Goal: Information Seeking & Learning: Check status

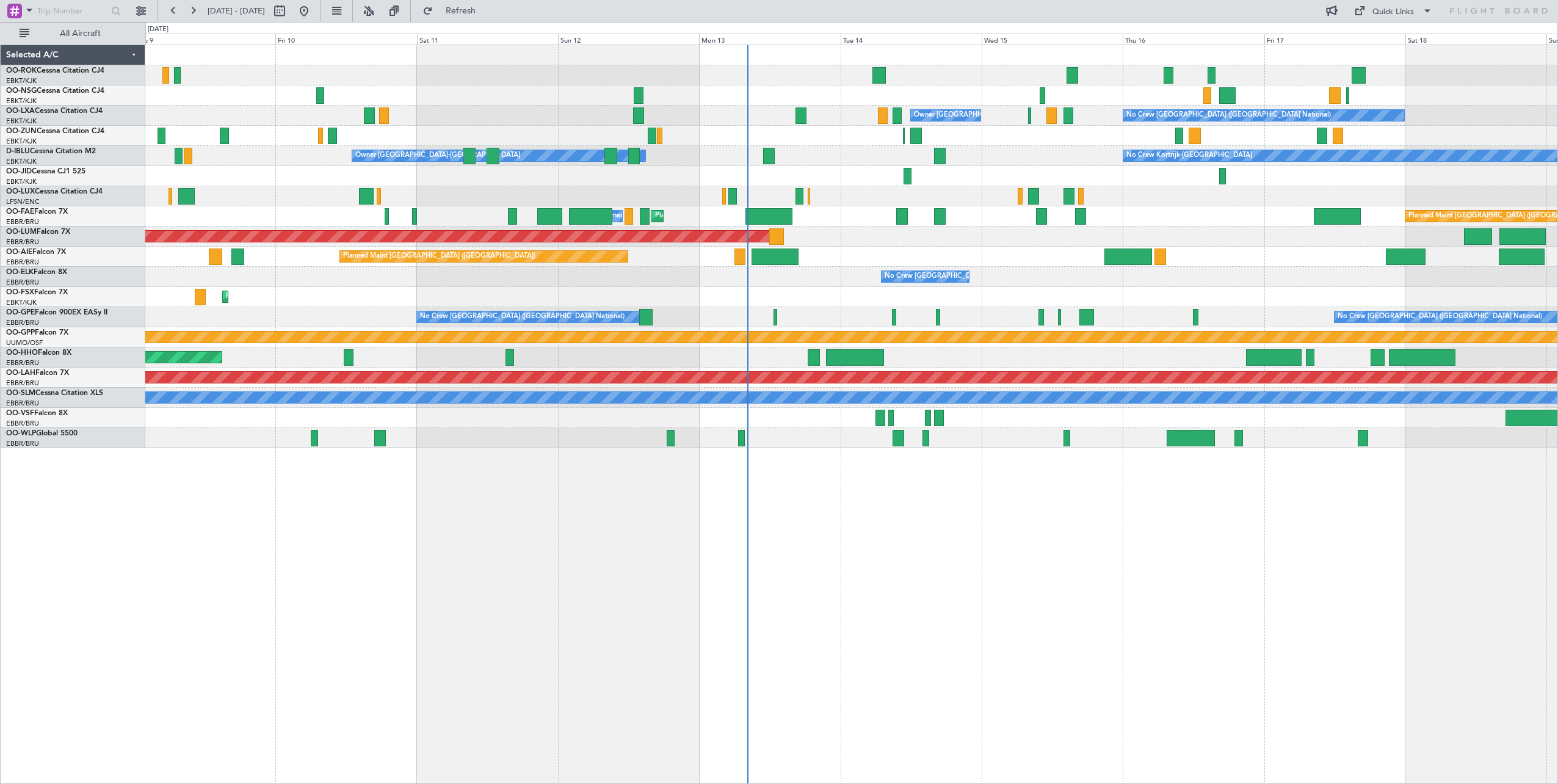
click at [1051, 513] on div "No Crew [GEOGRAPHIC_DATA] ([GEOGRAPHIC_DATA] National) Owner [GEOGRAPHIC_DATA]-…" at bounding box center [851, 414] width 1413 height 739
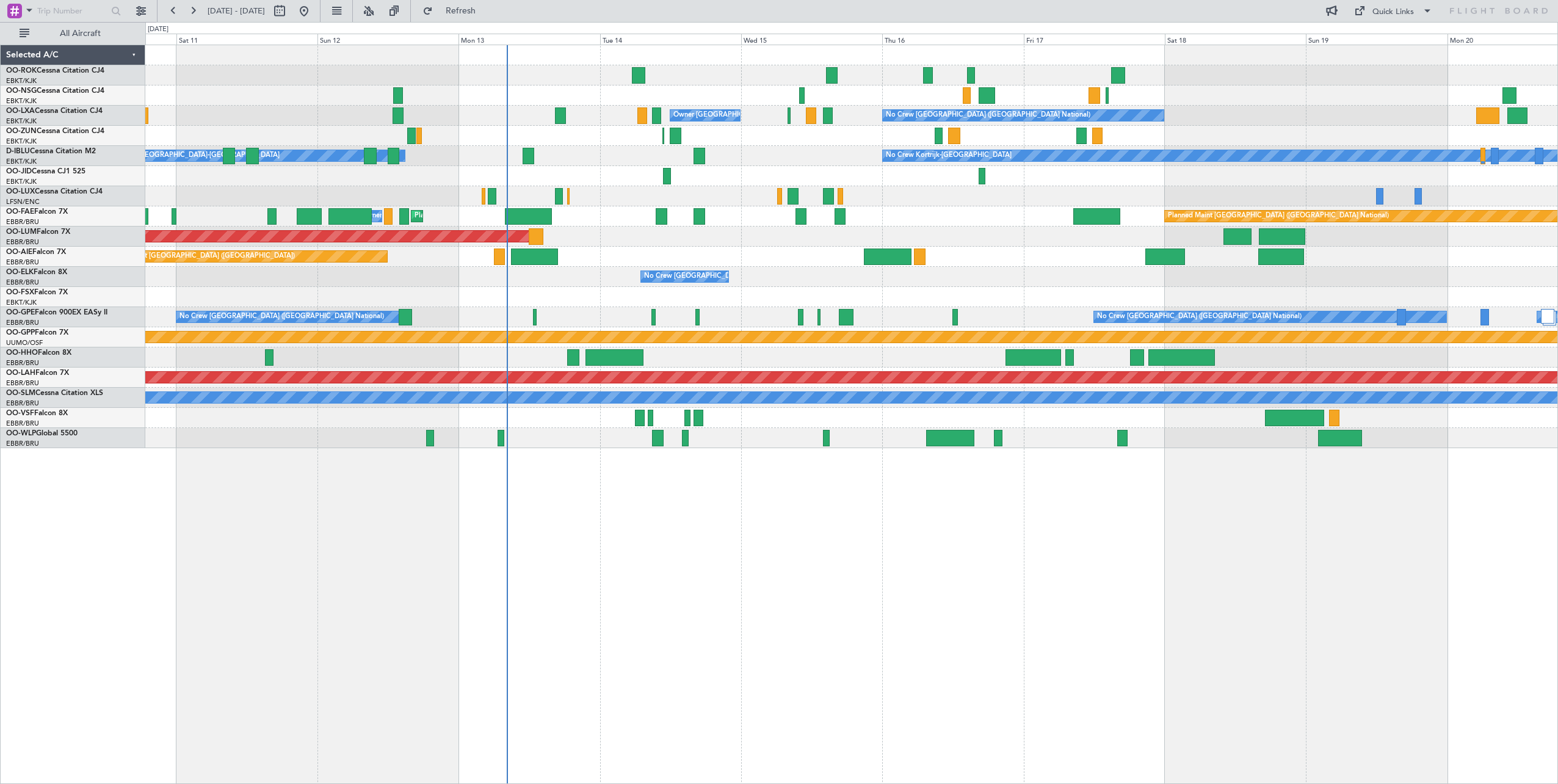
click at [878, 544] on div "No Crew [GEOGRAPHIC_DATA] ([GEOGRAPHIC_DATA] National) Owner [GEOGRAPHIC_DATA]-…" at bounding box center [851, 414] width 1413 height 739
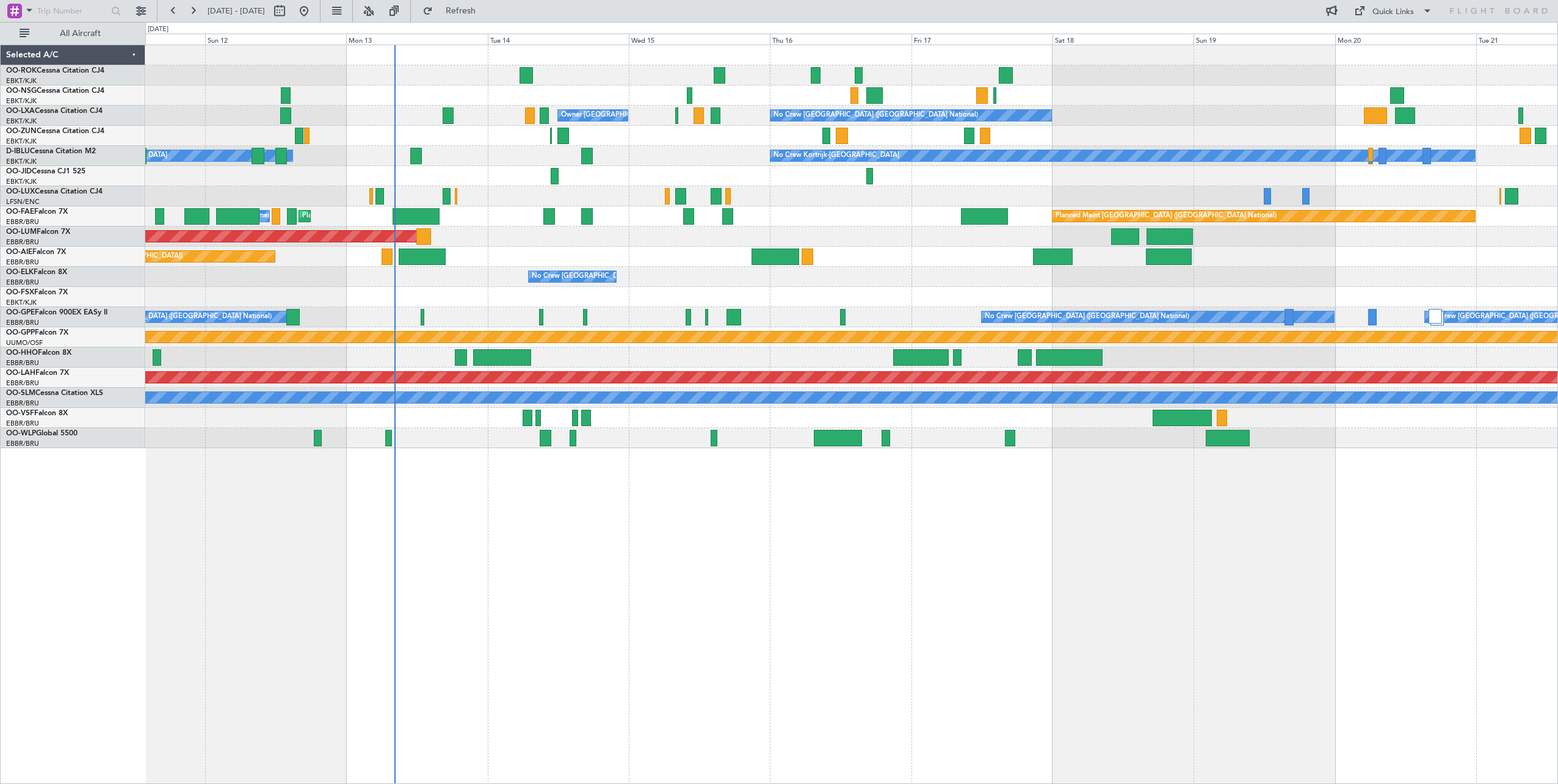
click at [846, 531] on div "No Crew [GEOGRAPHIC_DATA] ([GEOGRAPHIC_DATA] National) Owner [GEOGRAPHIC_DATA]-…" at bounding box center [851, 414] width 1413 height 739
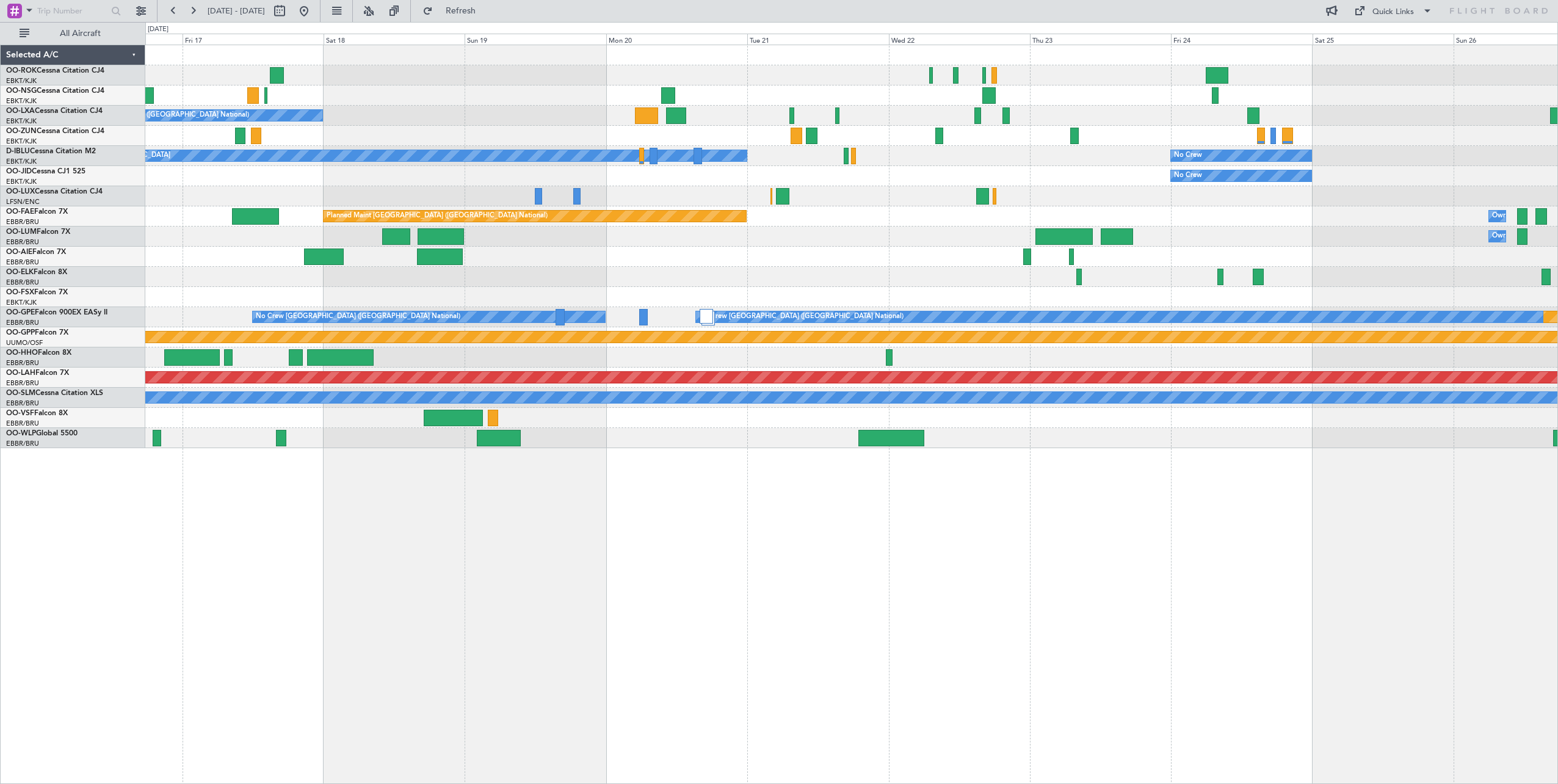
click at [613, 538] on div "No Crew [GEOGRAPHIC_DATA] ([GEOGRAPHIC_DATA] National) Owner [GEOGRAPHIC_DATA]-…" at bounding box center [851, 414] width 1413 height 739
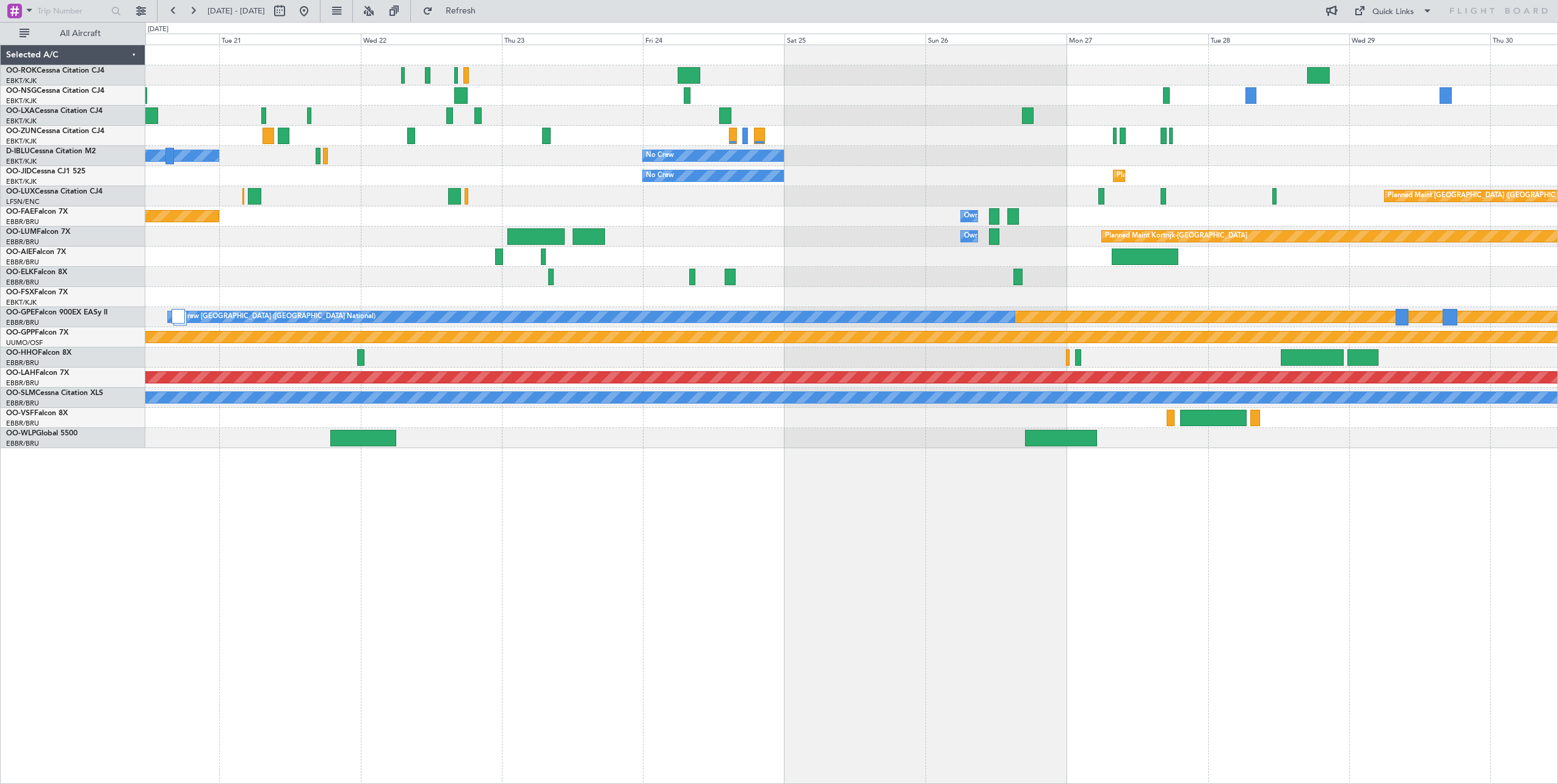
click at [627, 534] on div "No Crew [GEOGRAPHIC_DATA] ([GEOGRAPHIC_DATA] National) No Crew No Crew Kortrijk…" at bounding box center [851, 414] width 1413 height 739
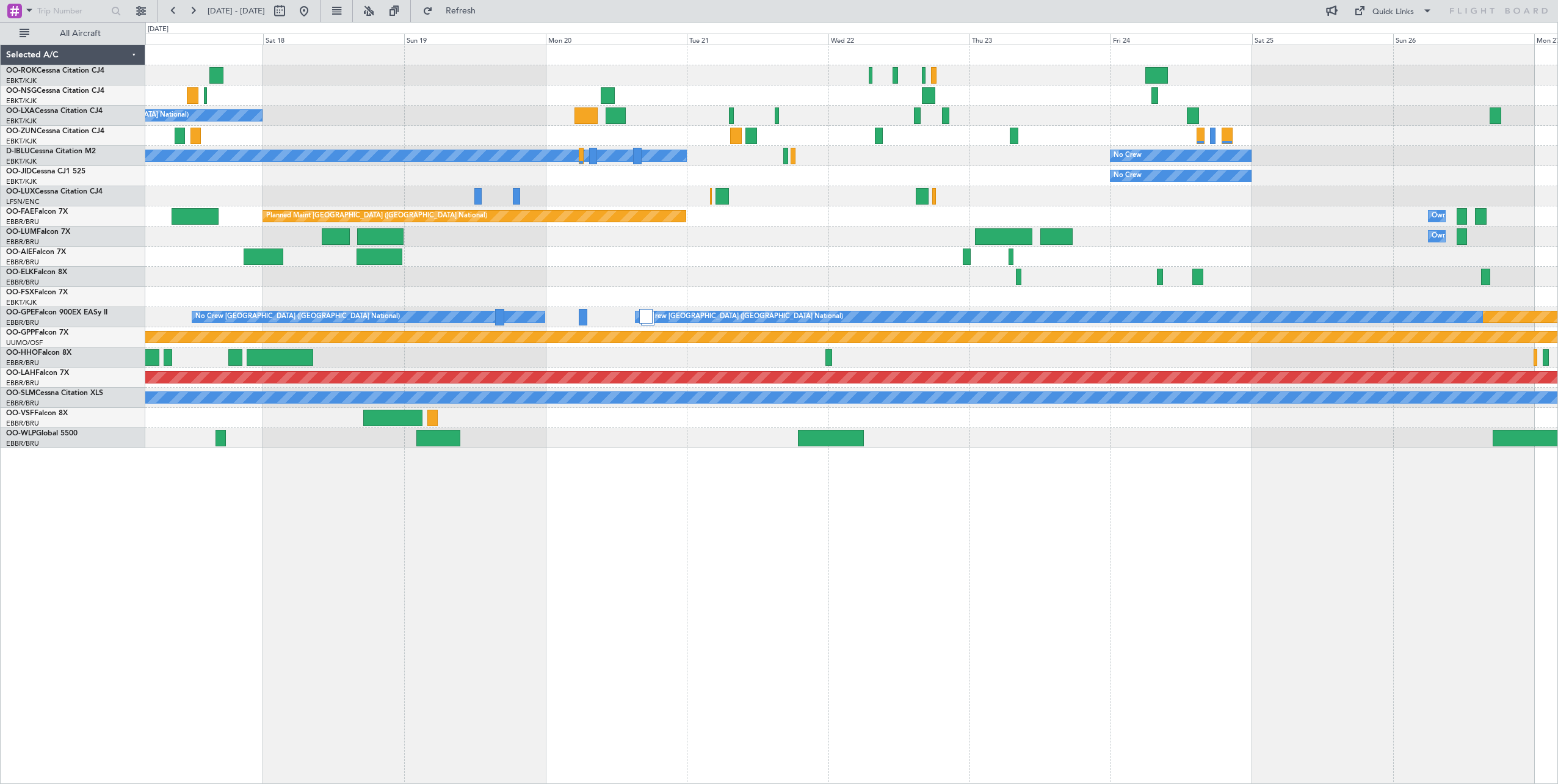
click at [1198, 600] on div "No Crew [GEOGRAPHIC_DATA] ([GEOGRAPHIC_DATA] National) Owner [GEOGRAPHIC_DATA]-…" at bounding box center [851, 414] width 1413 height 739
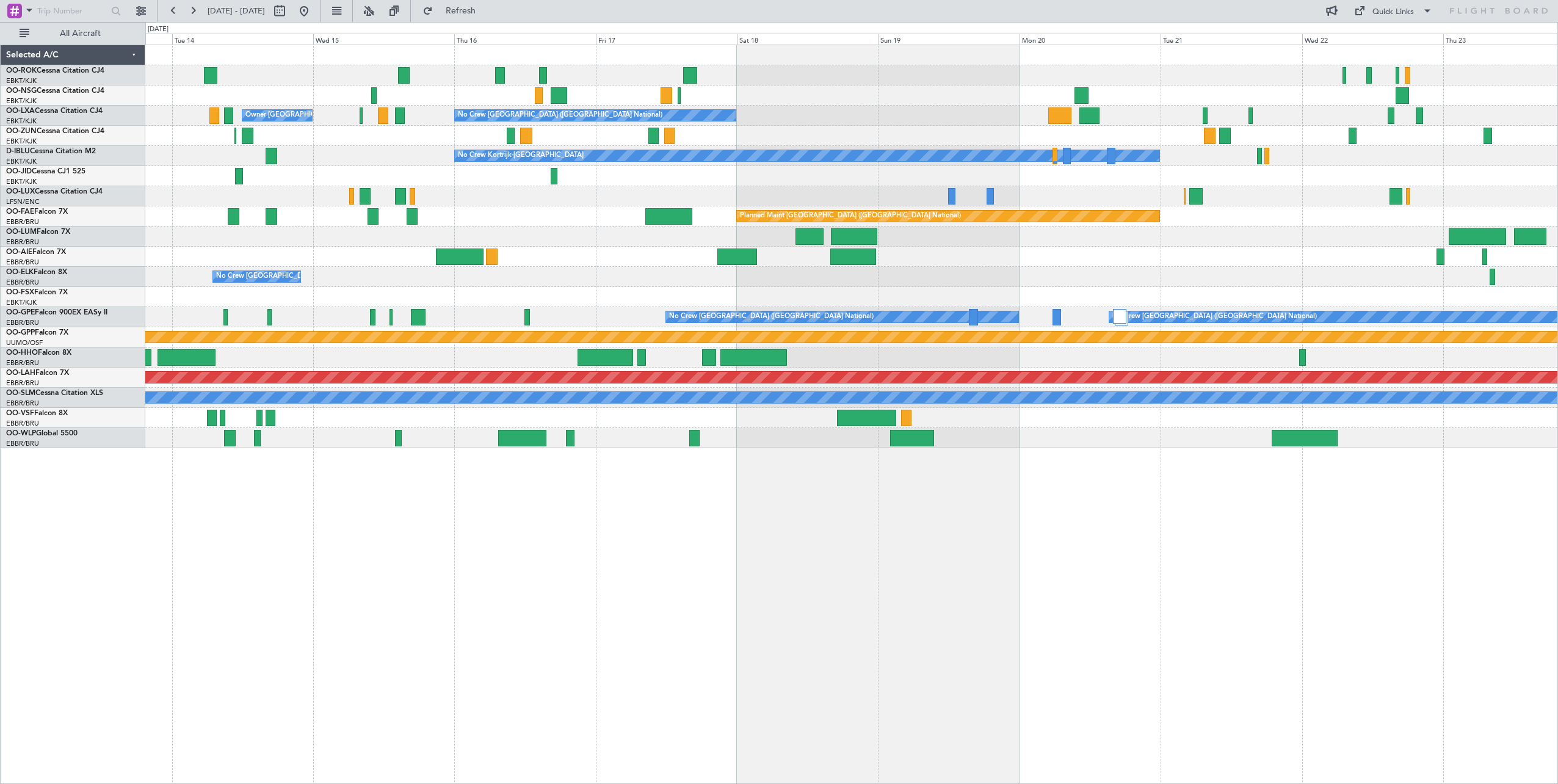
click at [1185, 613] on div "No Crew [GEOGRAPHIC_DATA] ([GEOGRAPHIC_DATA] National) Owner [GEOGRAPHIC_DATA]-…" at bounding box center [851, 414] width 1413 height 739
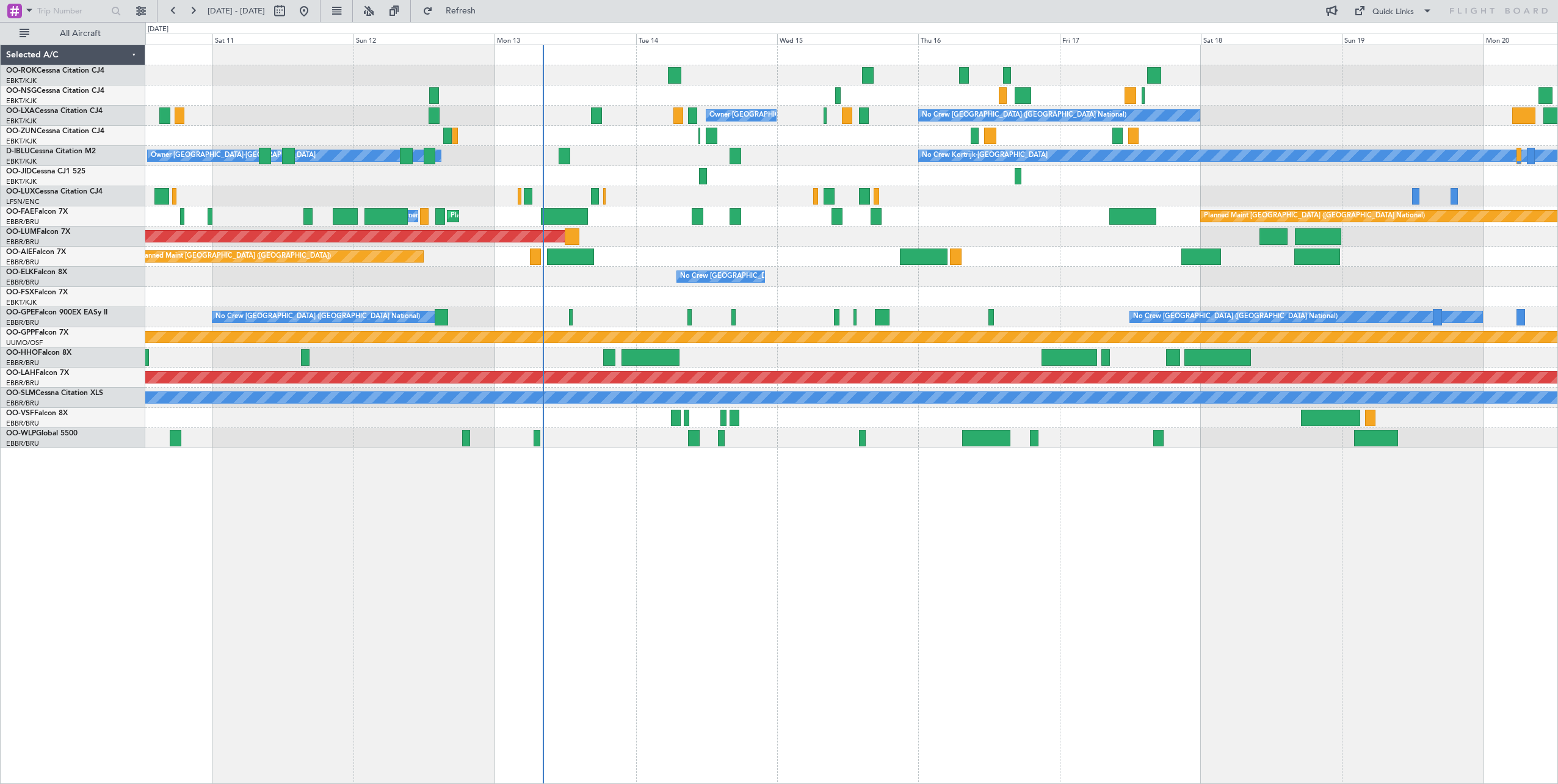
click at [1283, 549] on div "No Crew [GEOGRAPHIC_DATA] ([GEOGRAPHIC_DATA] National) Owner [GEOGRAPHIC_DATA]-…" at bounding box center [851, 414] width 1413 height 739
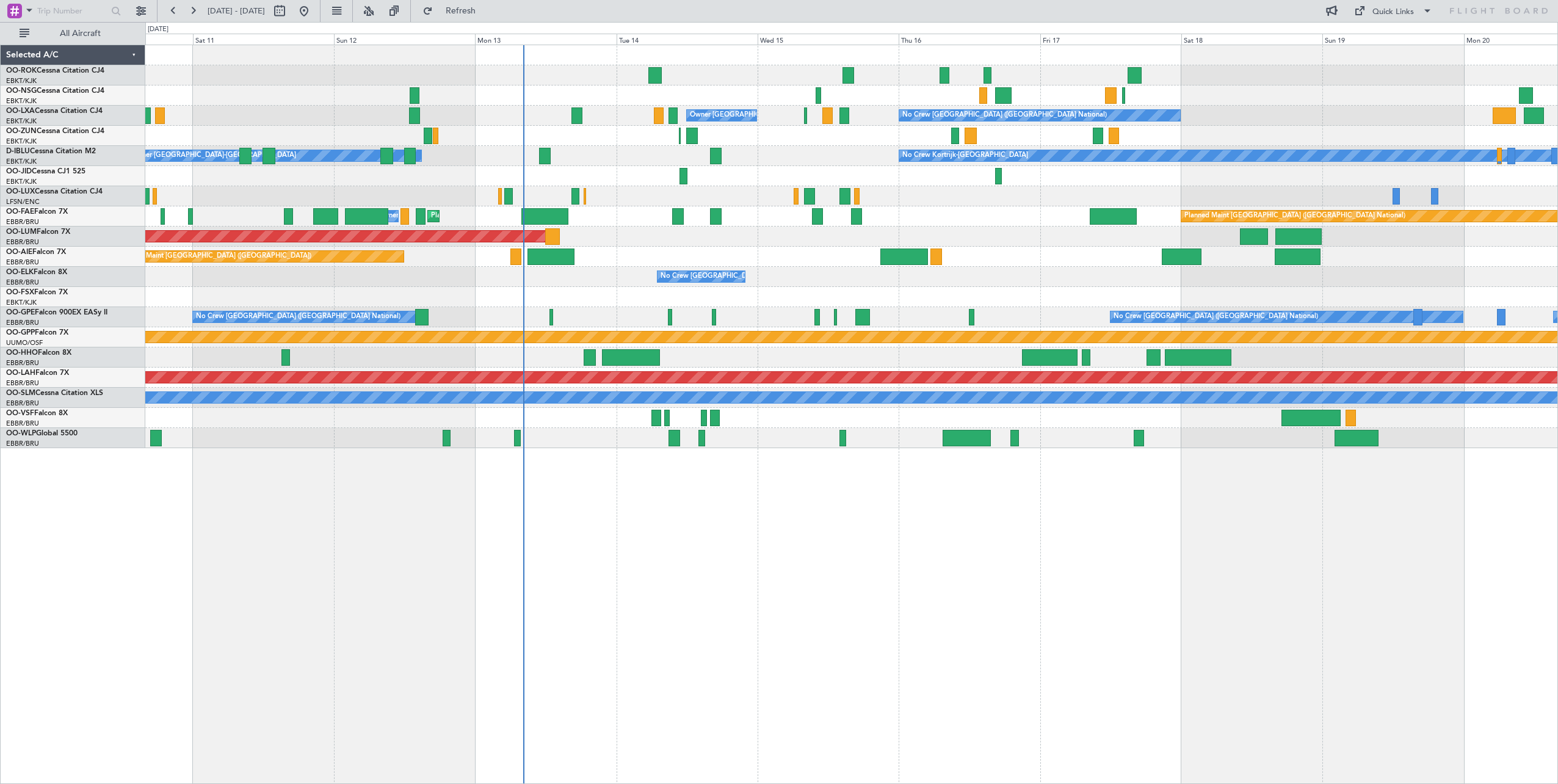
click at [827, 578] on div "No Crew [GEOGRAPHIC_DATA] ([GEOGRAPHIC_DATA] National) Owner [GEOGRAPHIC_DATA]-…" at bounding box center [851, 414] width 1413 height 739
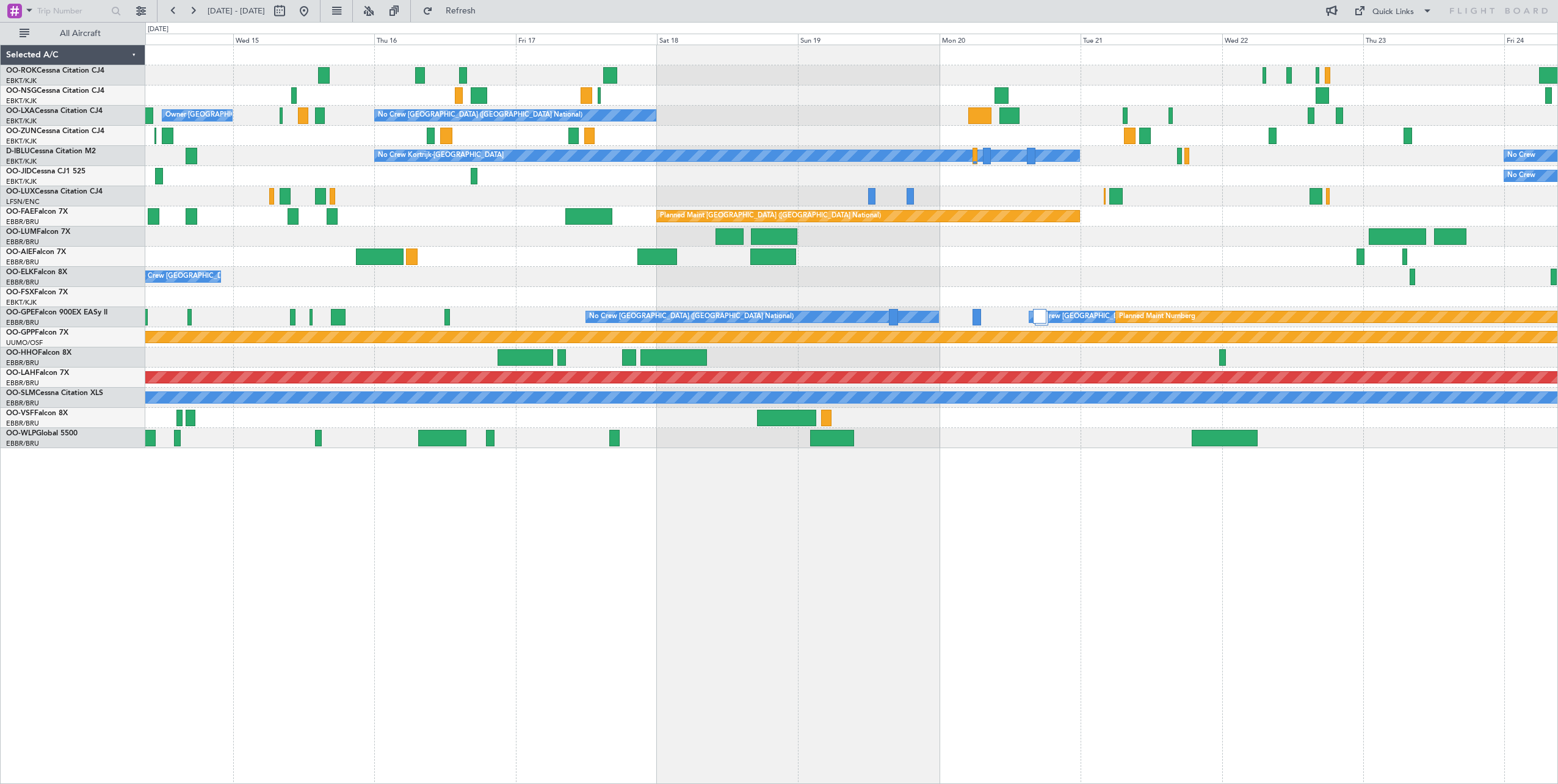
click at [755, 197] on div "No Crew [GEOGRAPHIC_DATA] ([GEOGRAPHIC_DATA] National) Owner [GEOGRAPHIC_DATA]-…" at bounding box center [851, 246] width 1412 height 403
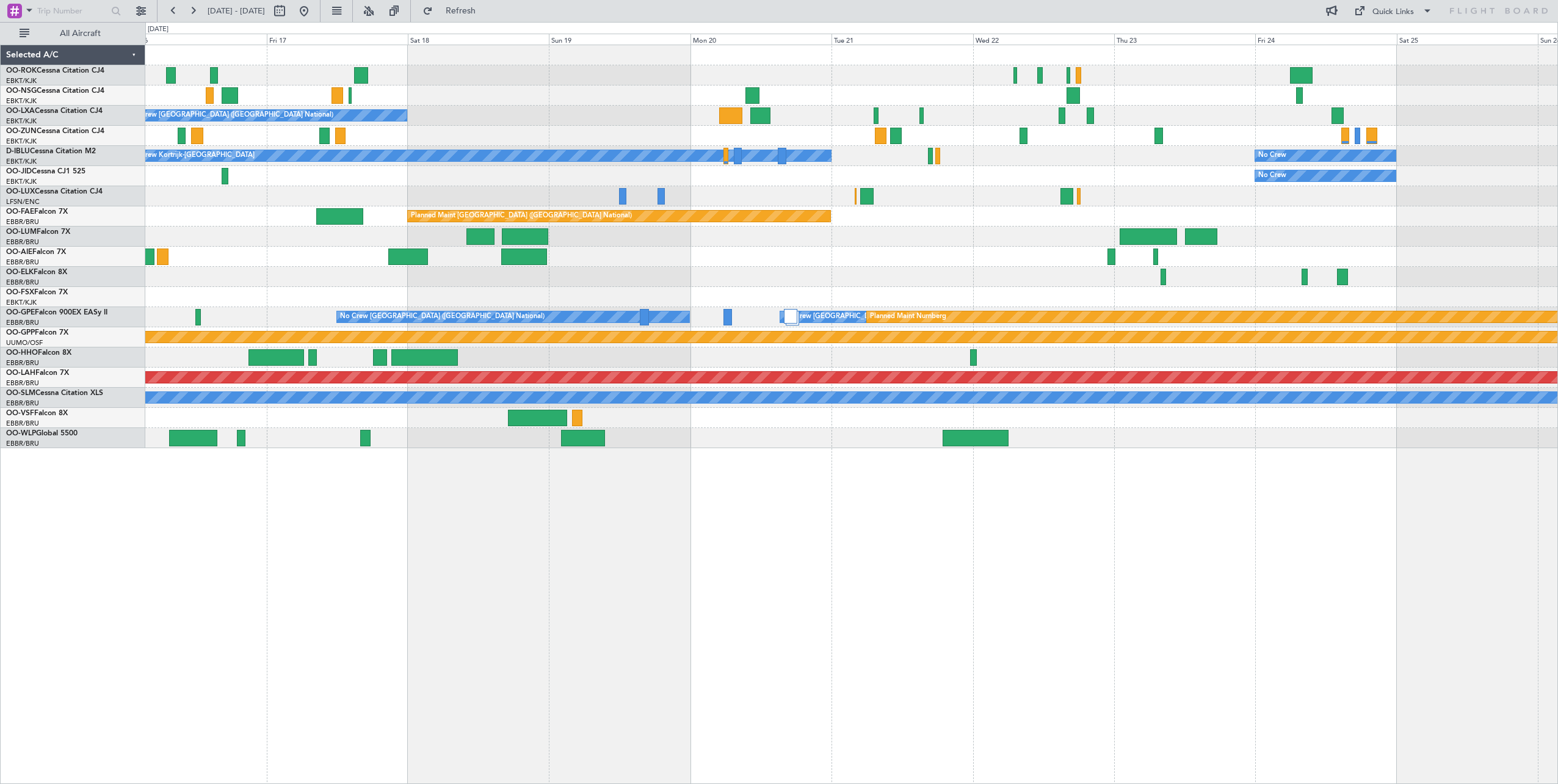
click at [983, 230] on div "No Crew [GEOGRAPHIC_DATA] ([GEOGRAPHIC_DATA] National) Owner [GEOGRAPHIC_DATA]-…" at bounding box center [851, 246] width 1412 height 403
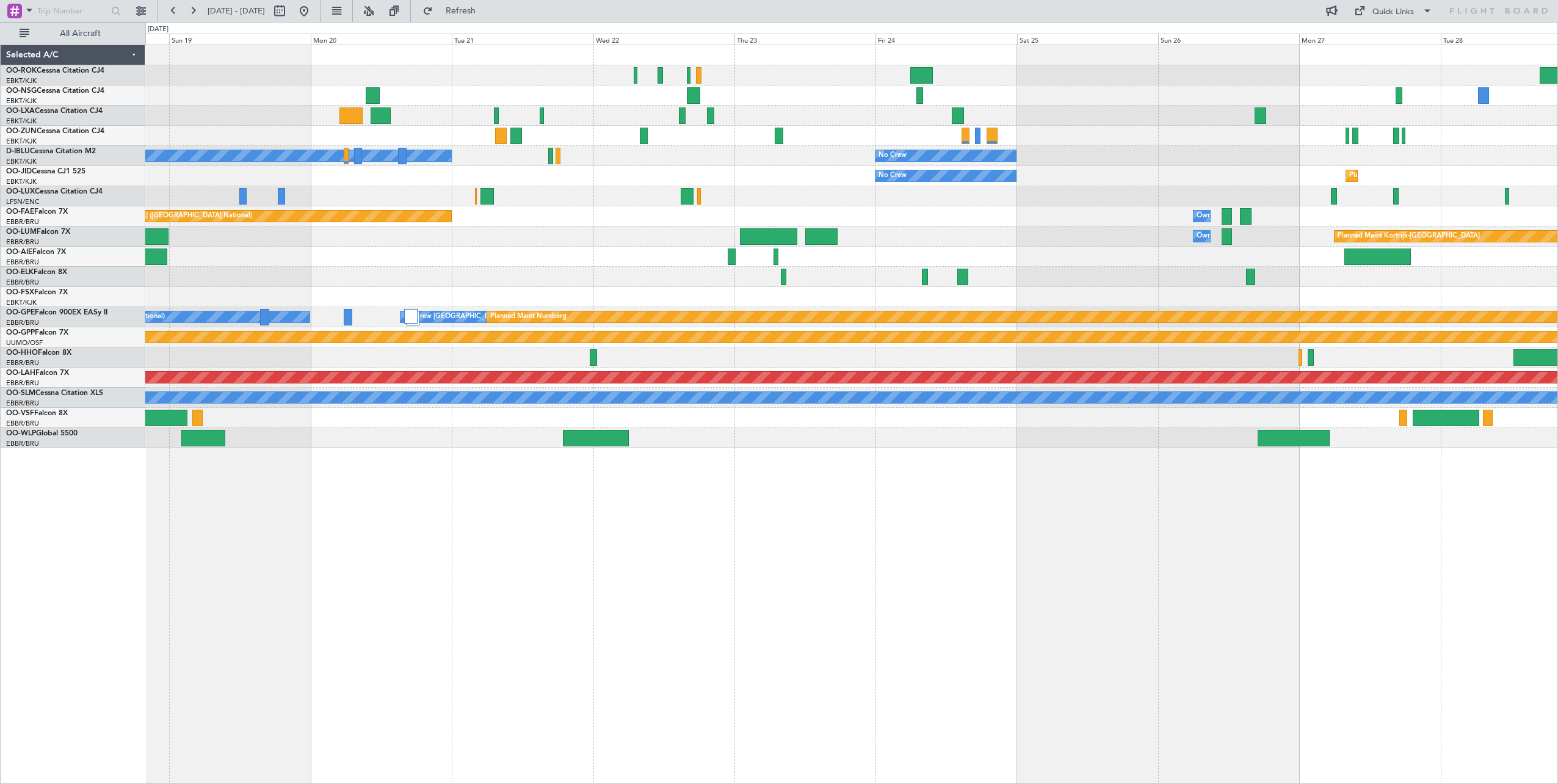
click at [846, 127] on div "No Crew [GEOGRAPHIC_DATA] ([GEOGRAPHIC_DATA] National) No Crew Kortrijk-[GEOGRA…" at bounding box center [851, 246] width 1412 height 403
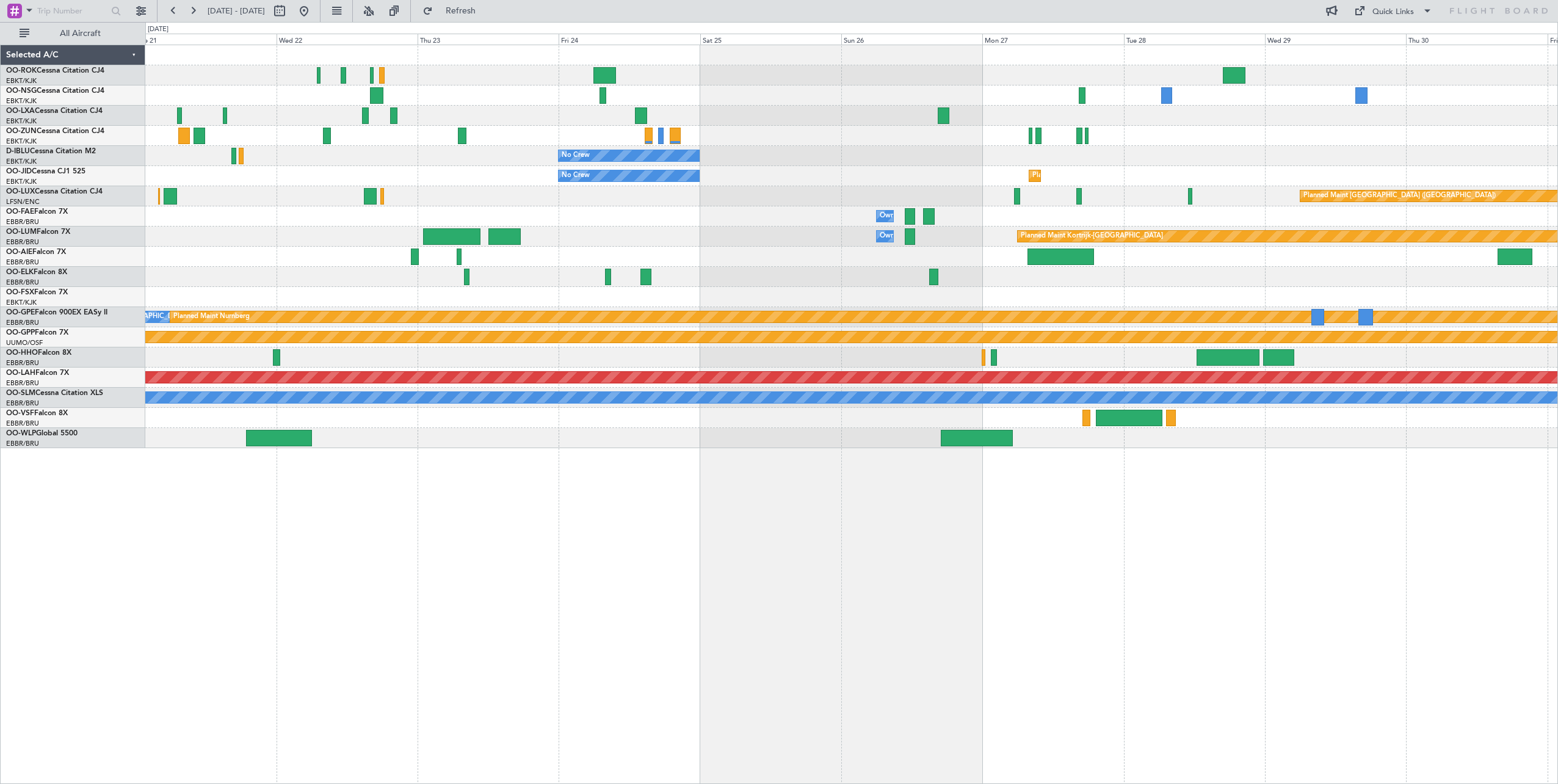
click at [799, 167] on div "No Crew No Crew Kortrijk-[GEOGRAPHIC_DATA] No Crew Planned Maint [GEOGRAPHIC_DA…" at bounding box center [851, 246] width 1412 height 403
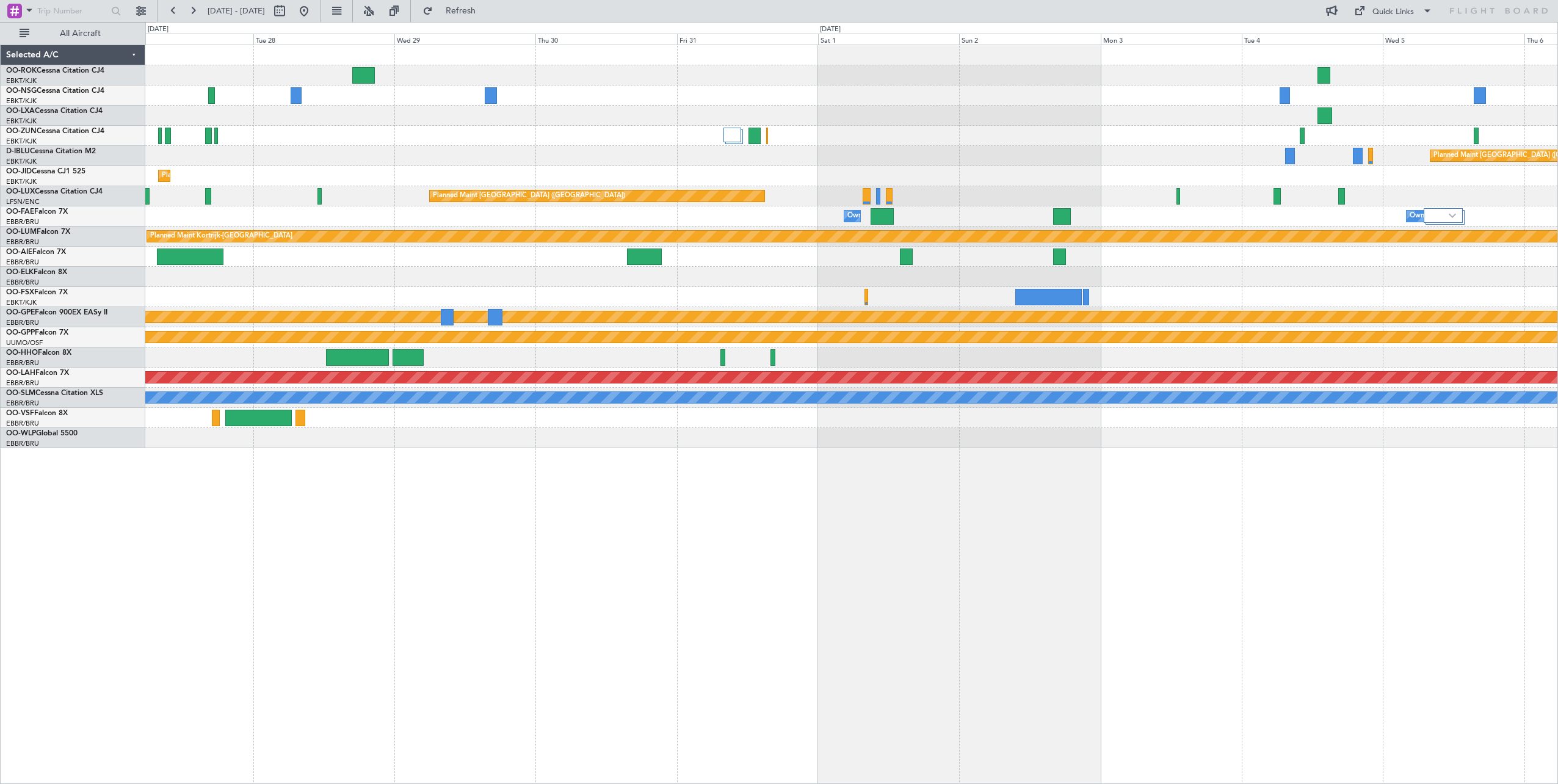
click at [443, 174] on div "Planned Maint Kortrijk-[GEOGRAPHIC_DATA] Planned Maint [GEOGRAPHIC_DATA] ([GEOG…" at bounding box center [851, 246] width 1412 height 403
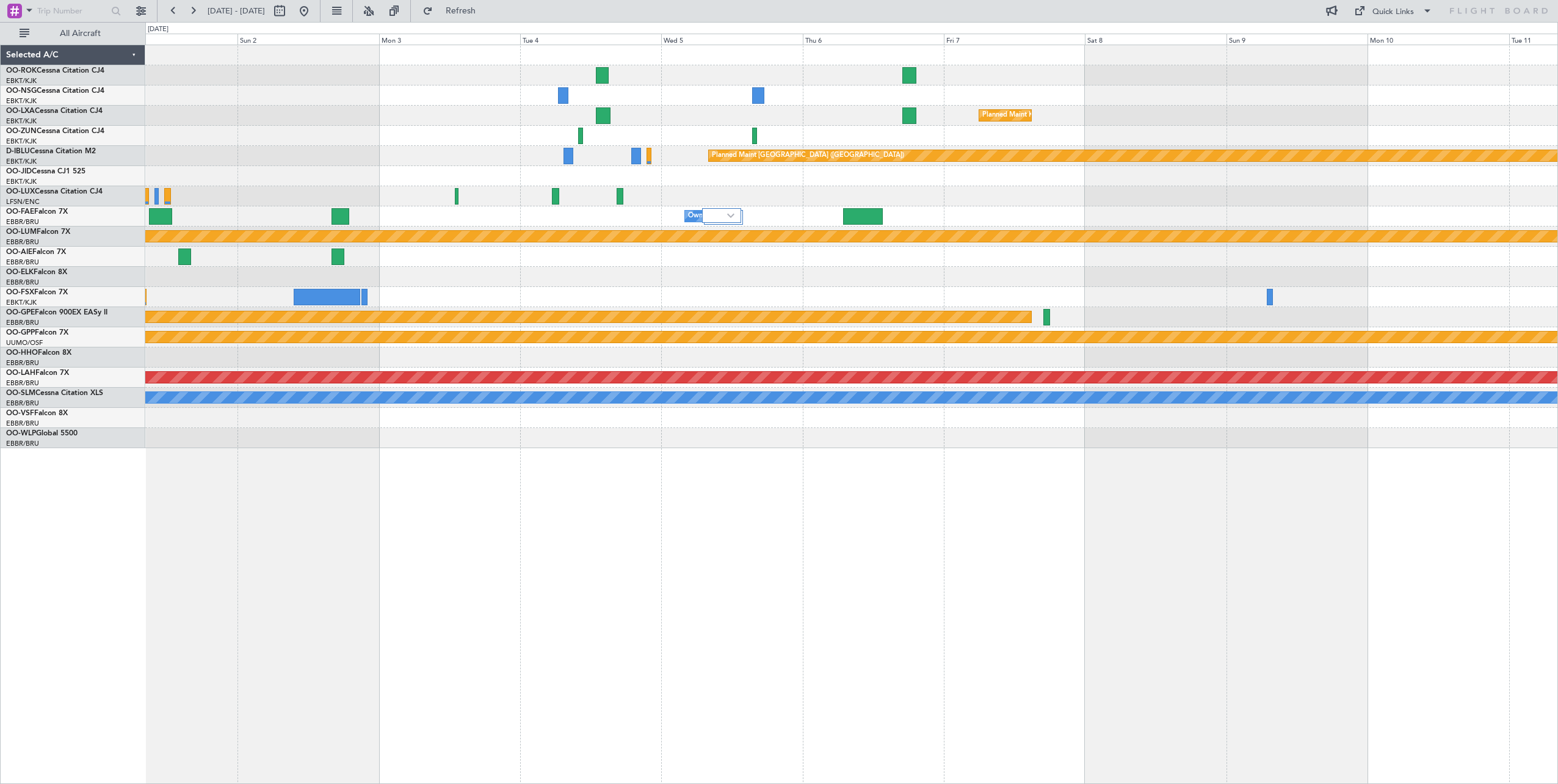
click at [457, 166] on div "Planned Maint Kortrijk-[GEOGRAPHIC_DATA] Planned Maint [GEOGRAPHIC_DATA] ([GEOG…" at bounding box center [851, 246] width 1412 height 403
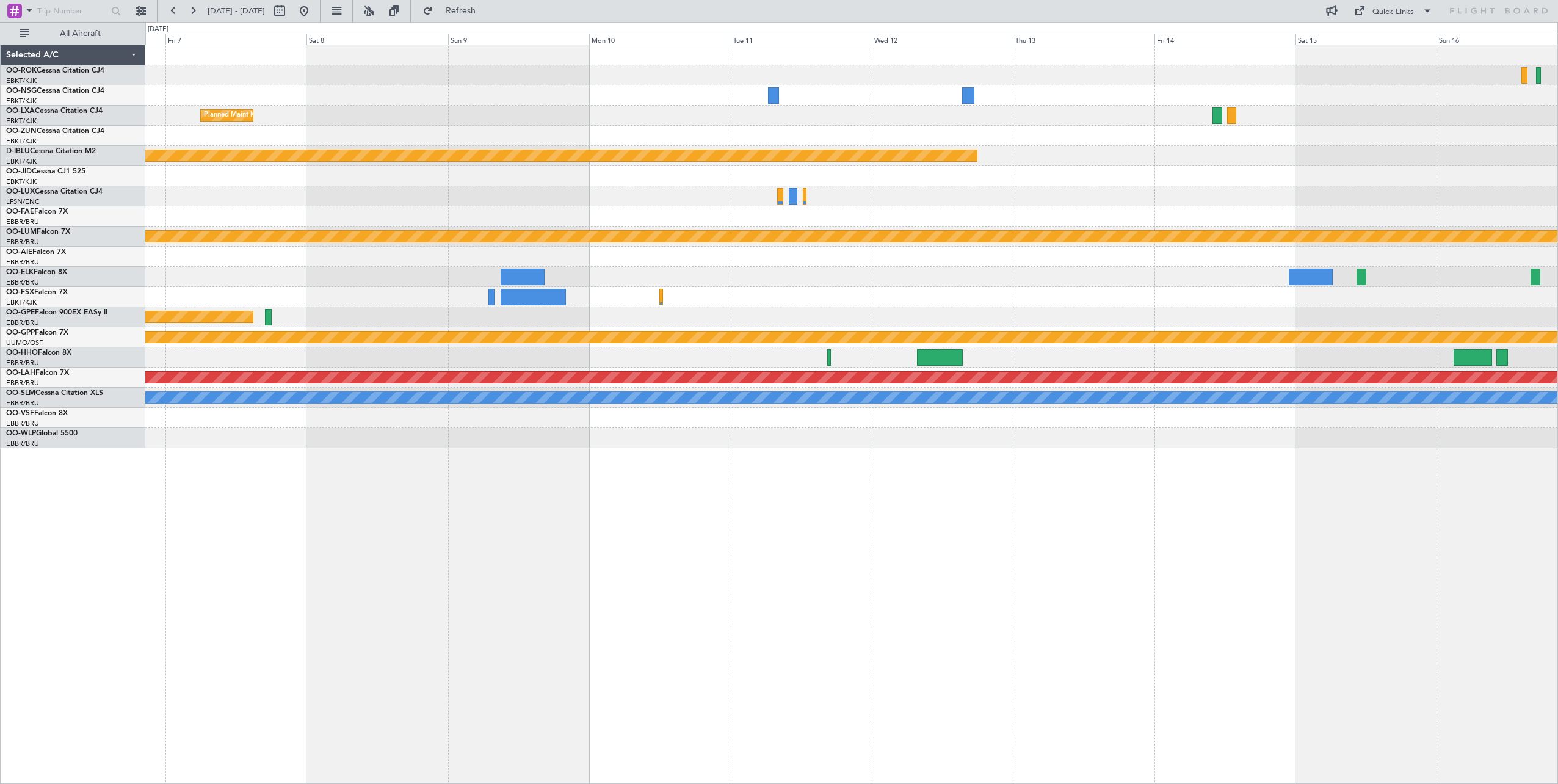
click at [442, 202] on div "Planned Maint Kortrijk-[GEOGRAPHIC_DATA] Planned Maint [GEOGRAPHIC_DATA] ([GEOG…" at bounding box center [851, 246] width 1412 height 403
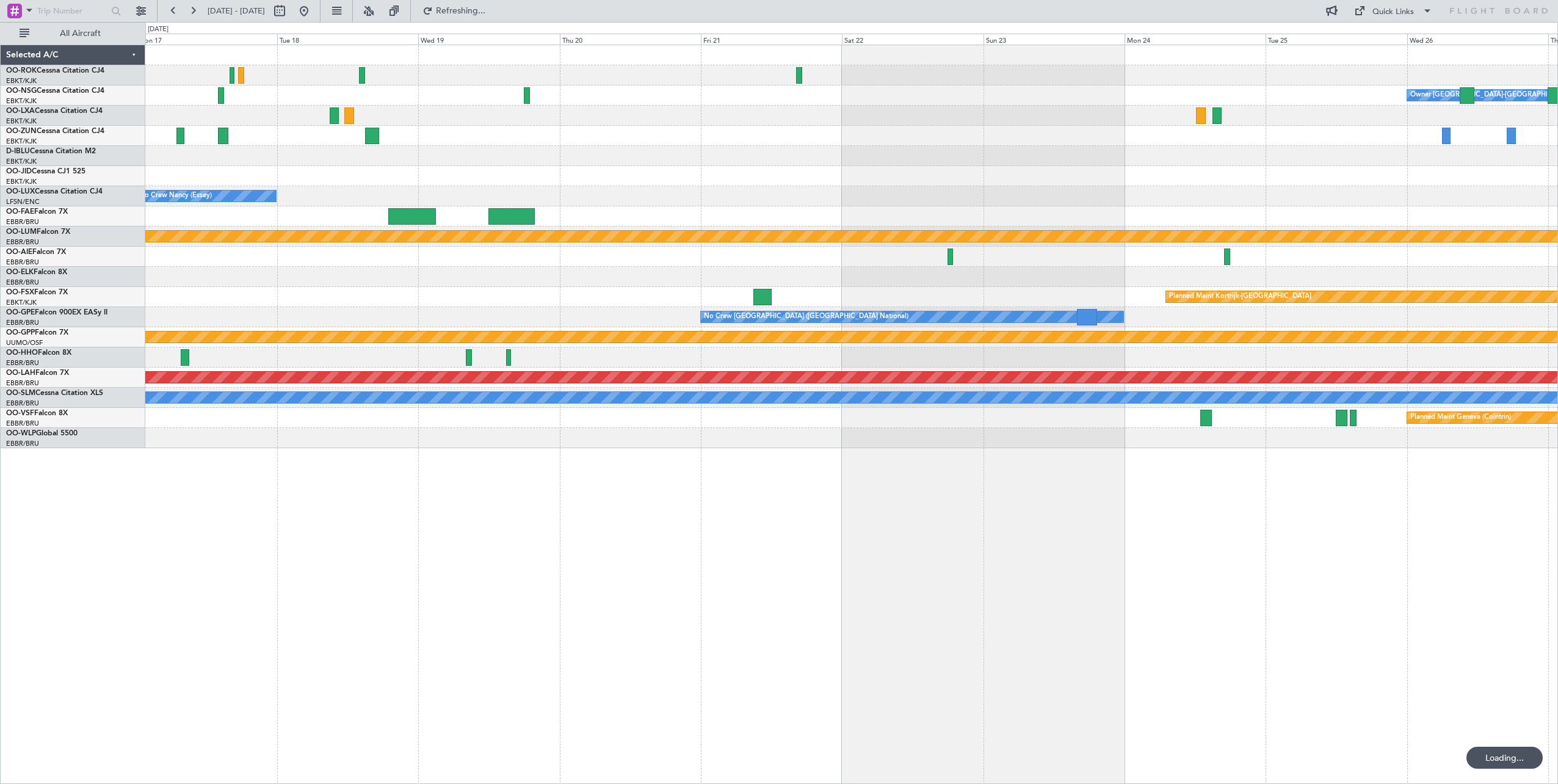
click at [226, 178] on div at bounding box center [851, 176] width 1412 height 20
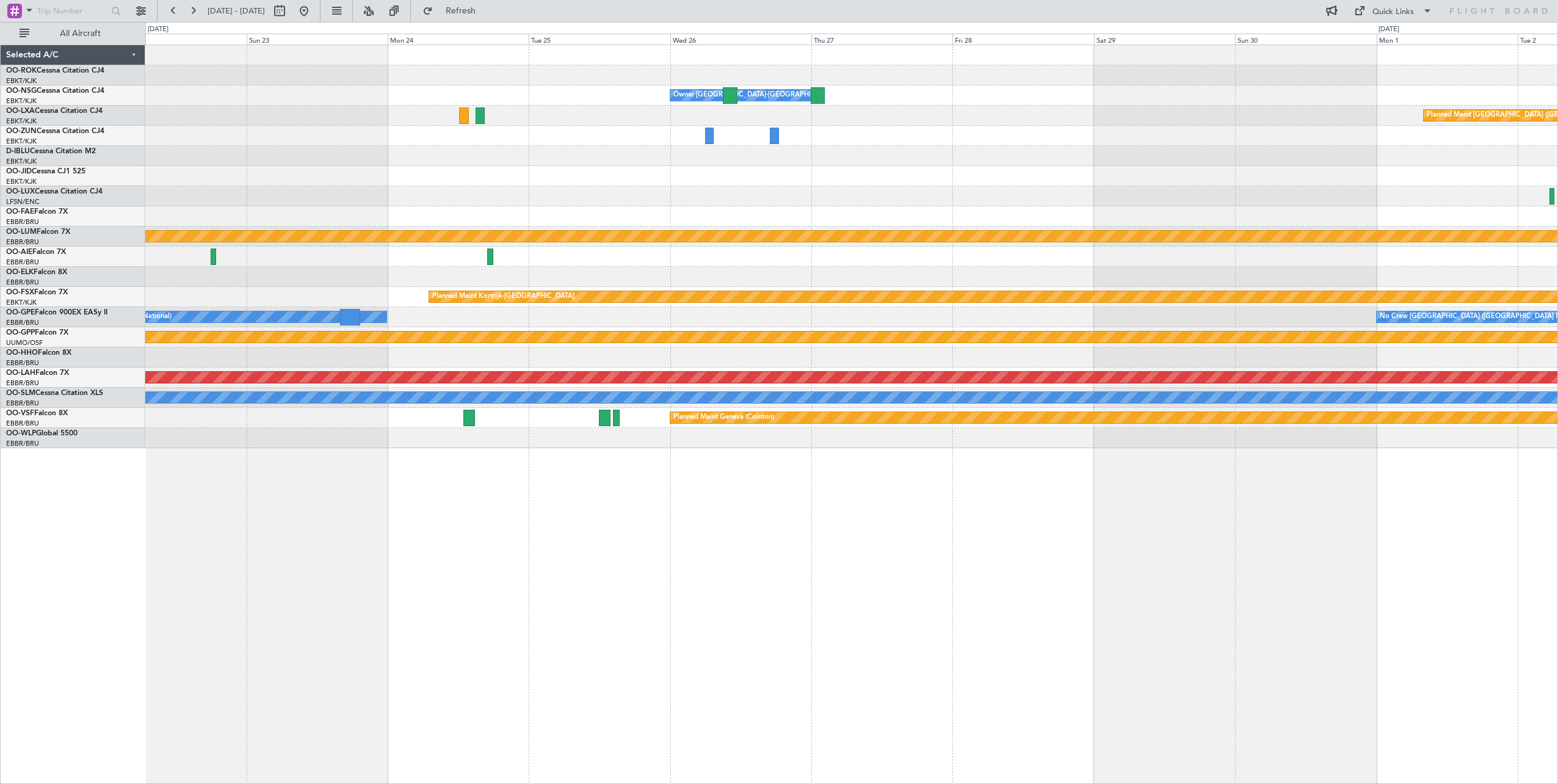
click at [292, 162] on div at bounding box center [851, 156] width 1412 height 20
